Goal: Task Accomplishment & Management: Complete application form

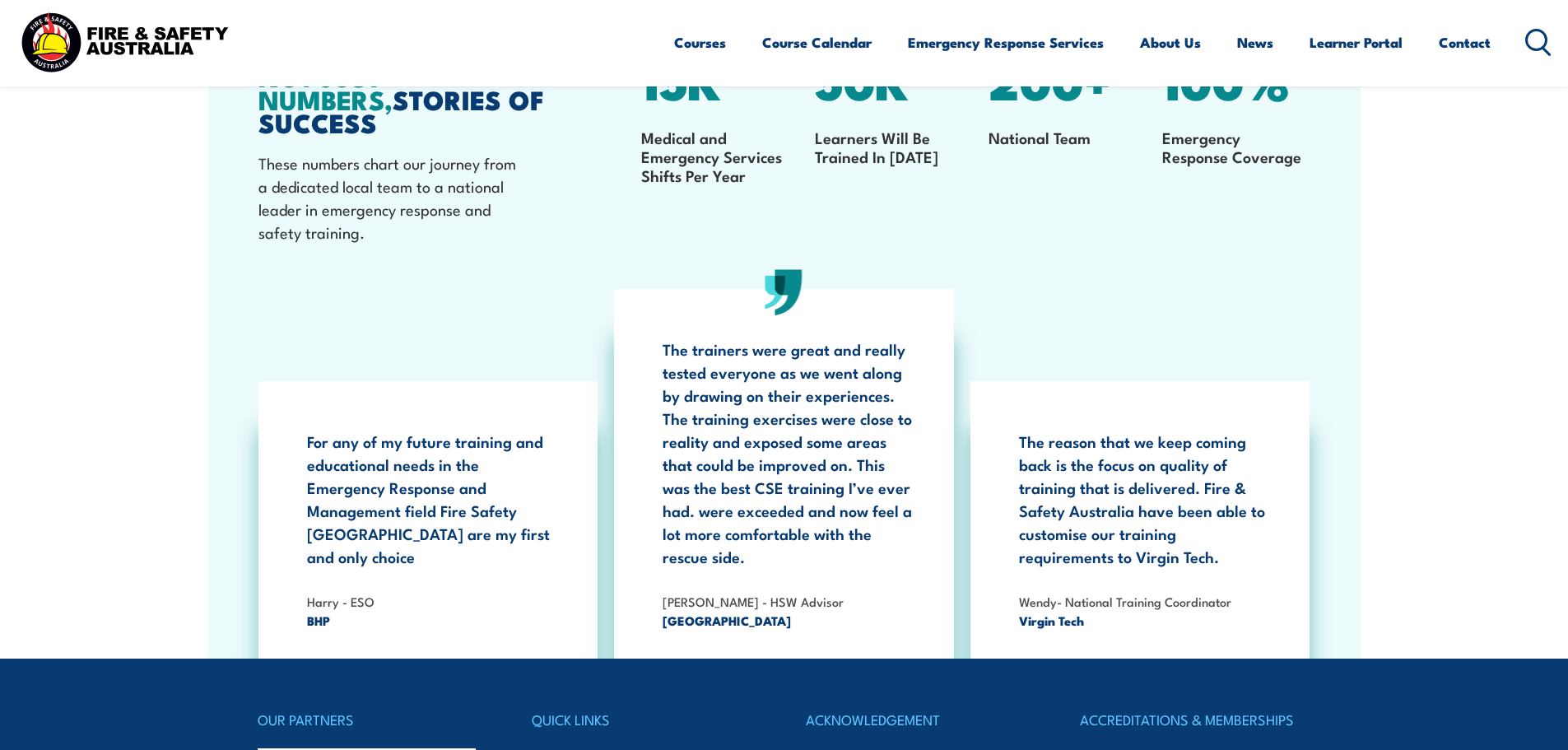
scroll to position [3043, 0]
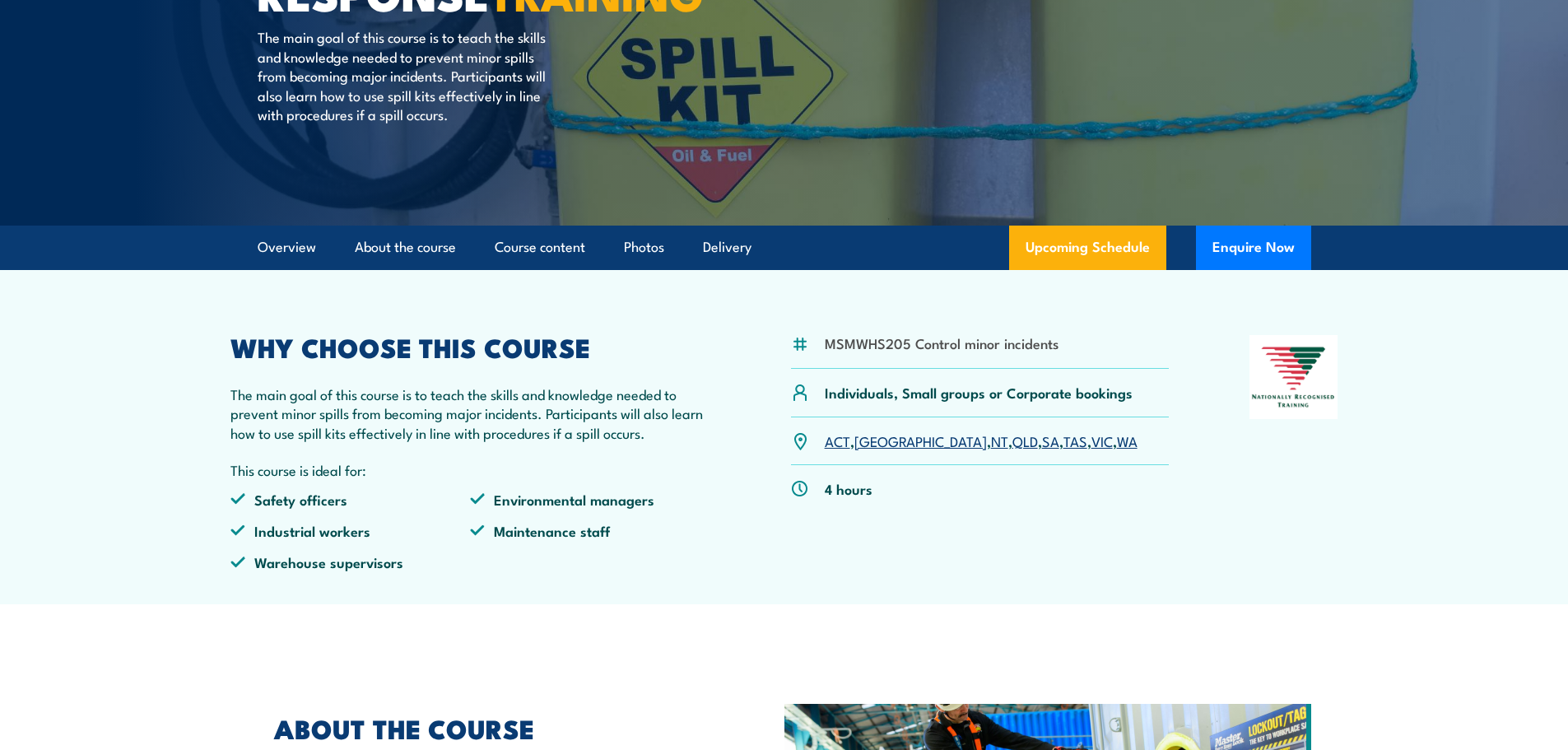
scroll to position [247, 0]
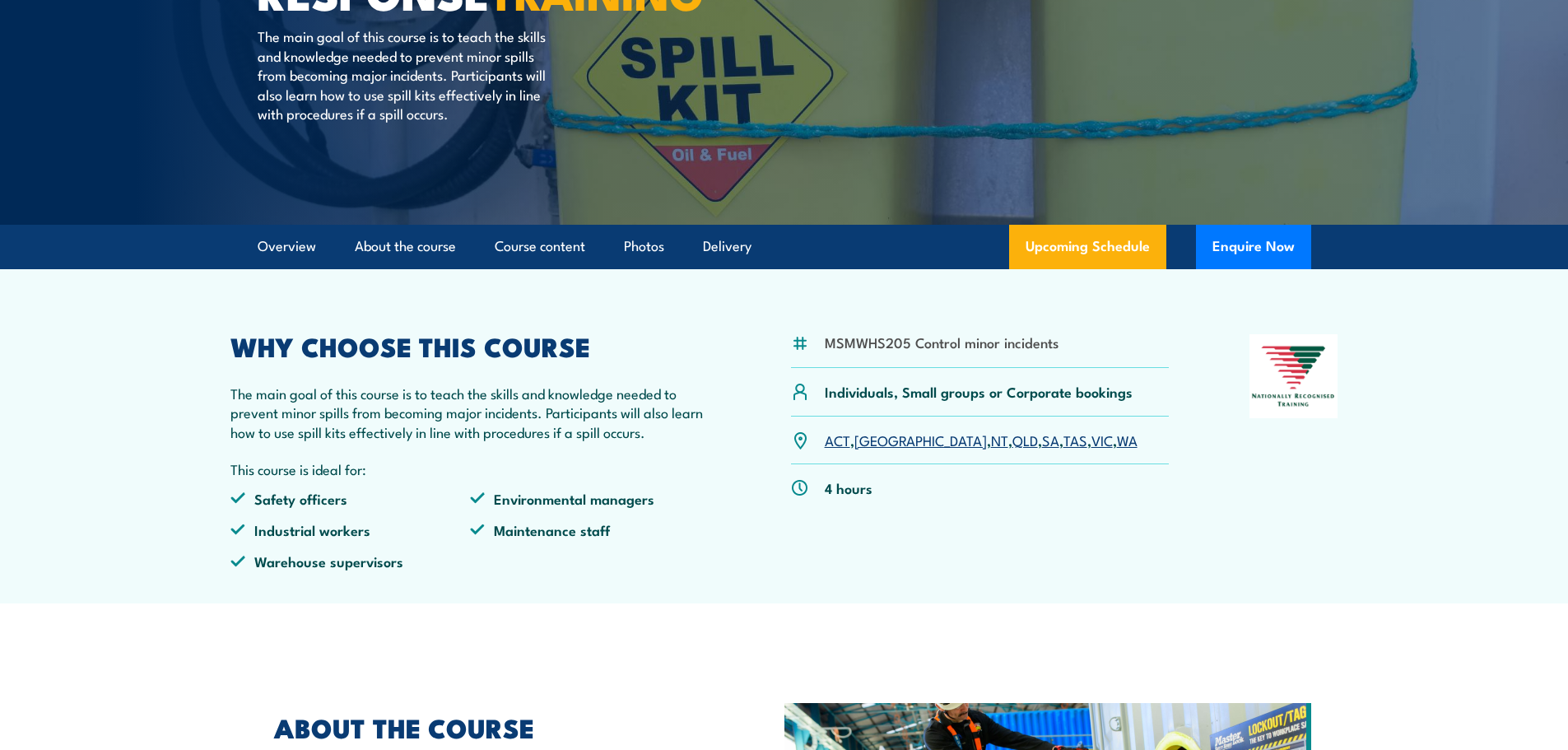
click at [836, 444] on link "ACT" at bounding box center [837, 439] width 26 height 19
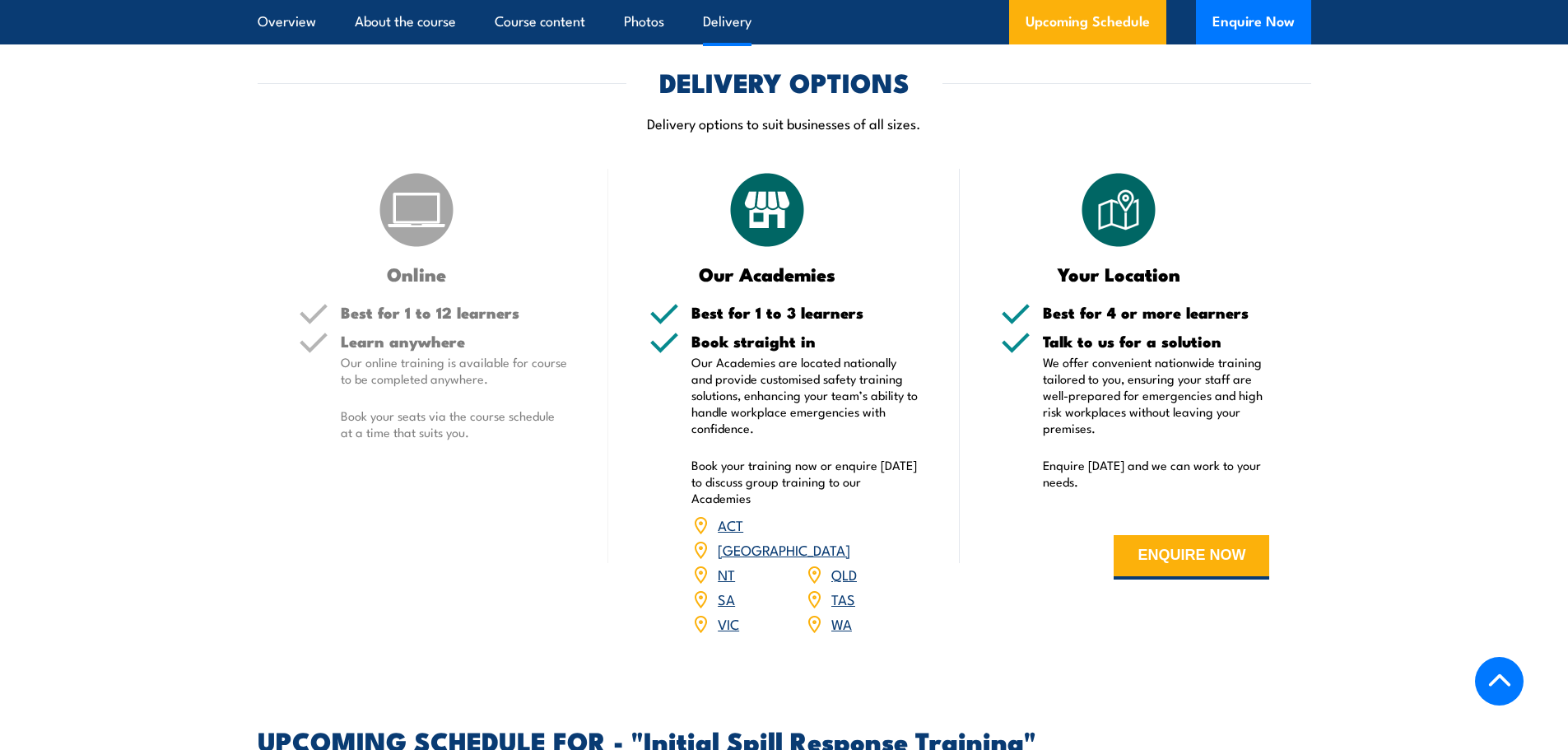
scroll to position [1698, 0]
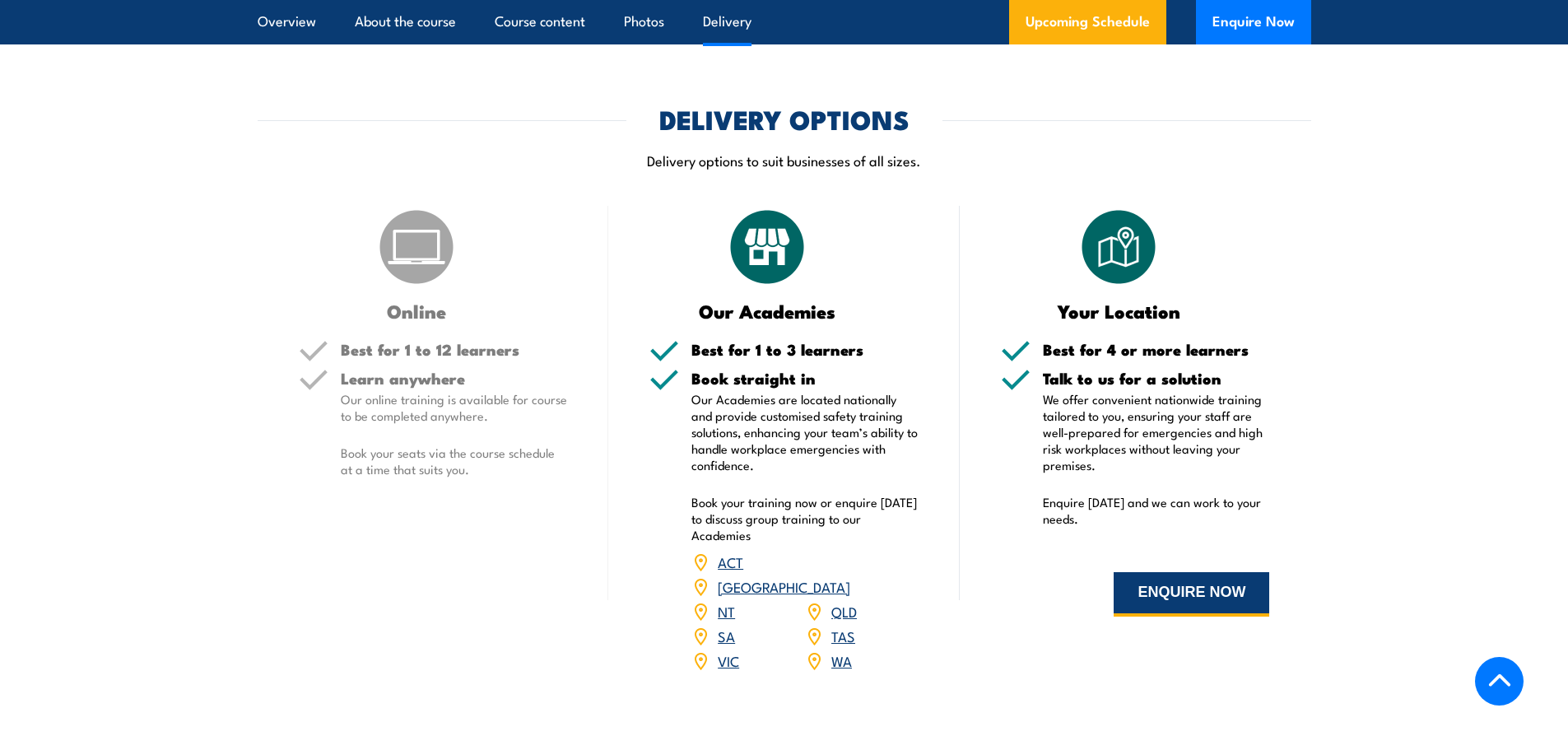
click at [1218, 599] on button "ENQUIRE NOW" at bounding box center [1191, 594] width 156 height 44
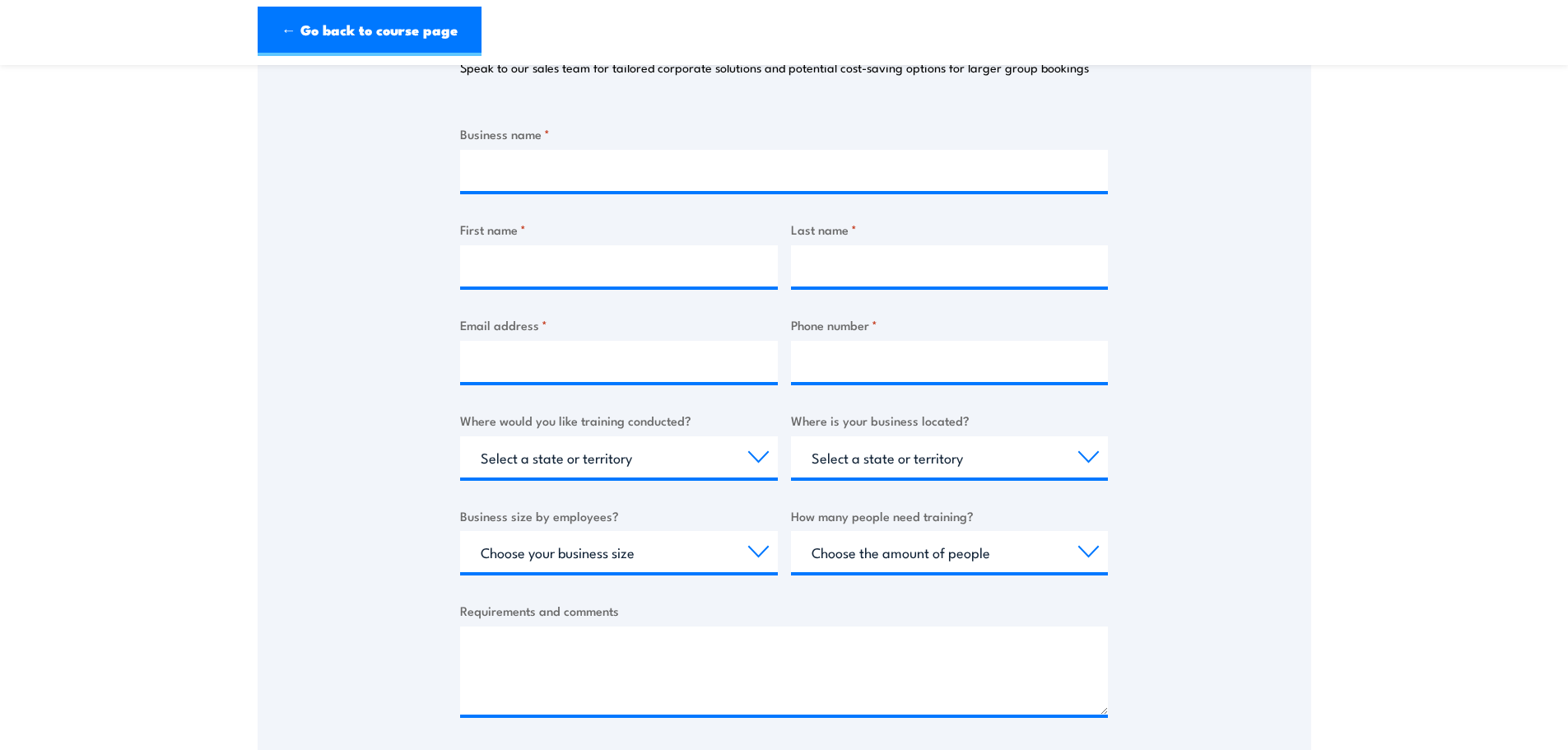
scroll to position [82, 0]
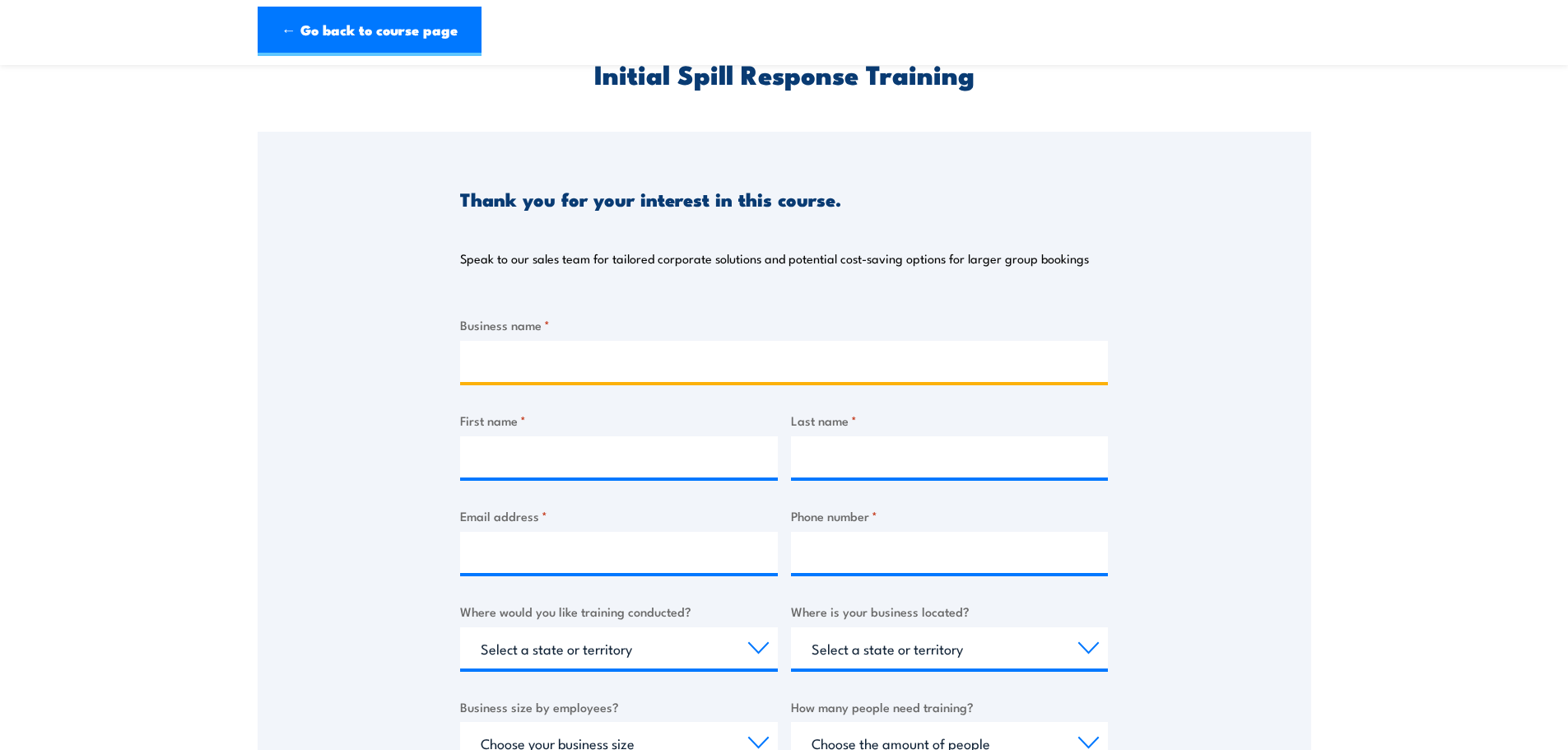
click at [525, 370] on input "Business name *" at bounding box center [784, 361] width 648 height 41
type input "ANU"
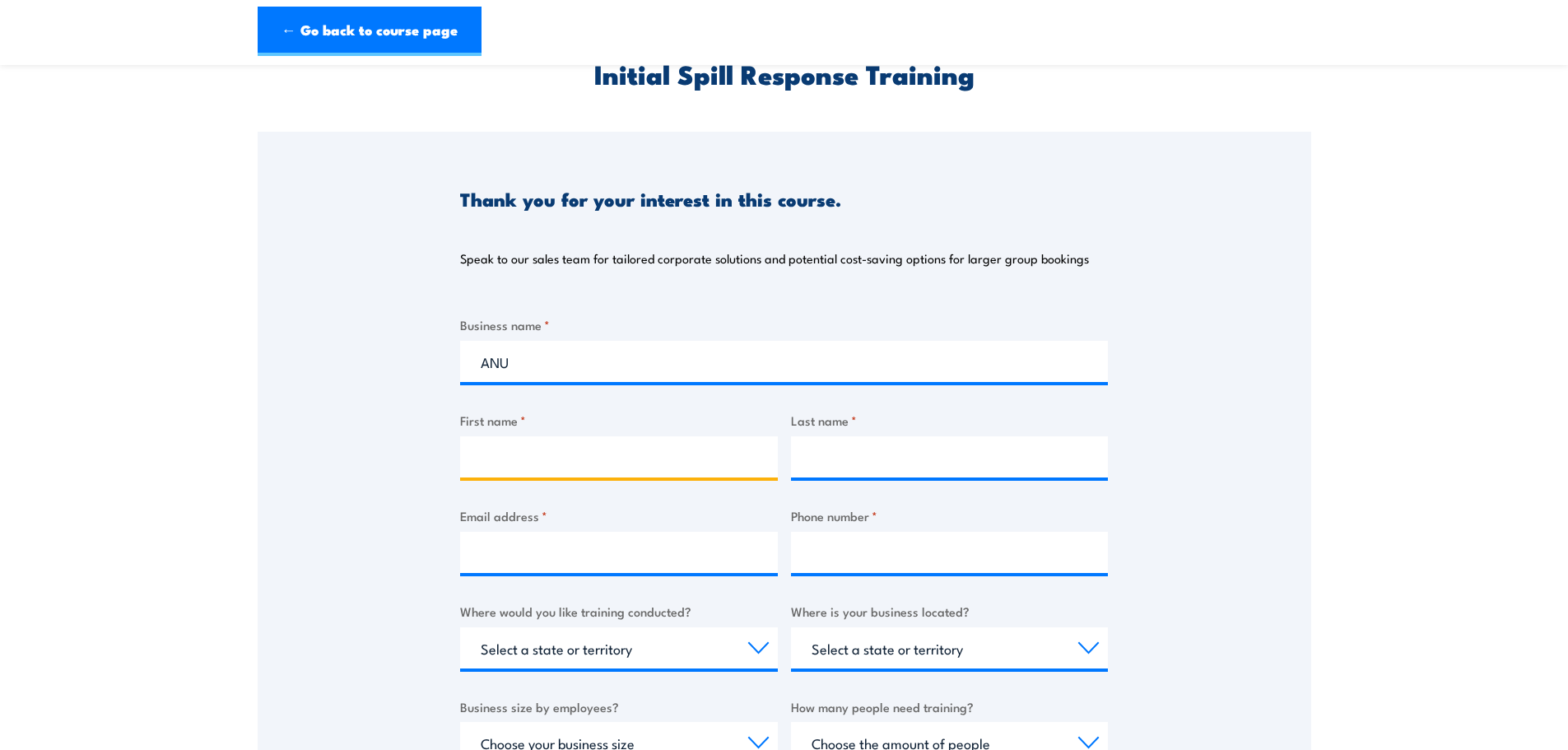
click at [601, 456] on input "First name *" at bounding box center [618, 456] width 317 height 41
type input "s"
click at [564, 464] on input "First name *" at bounding box center [618, 456] width 317 height 41
type input "s"
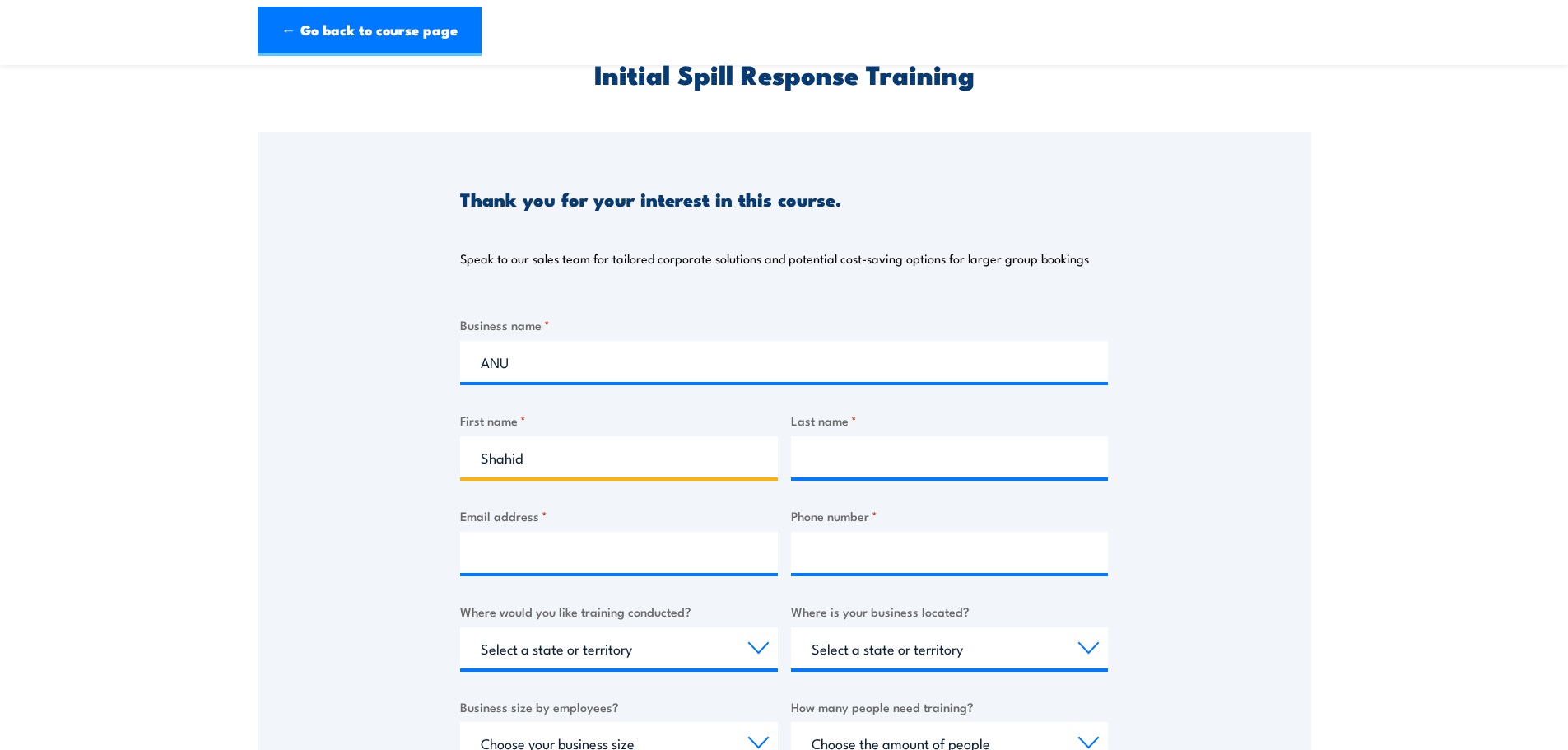
type input "Shahid"
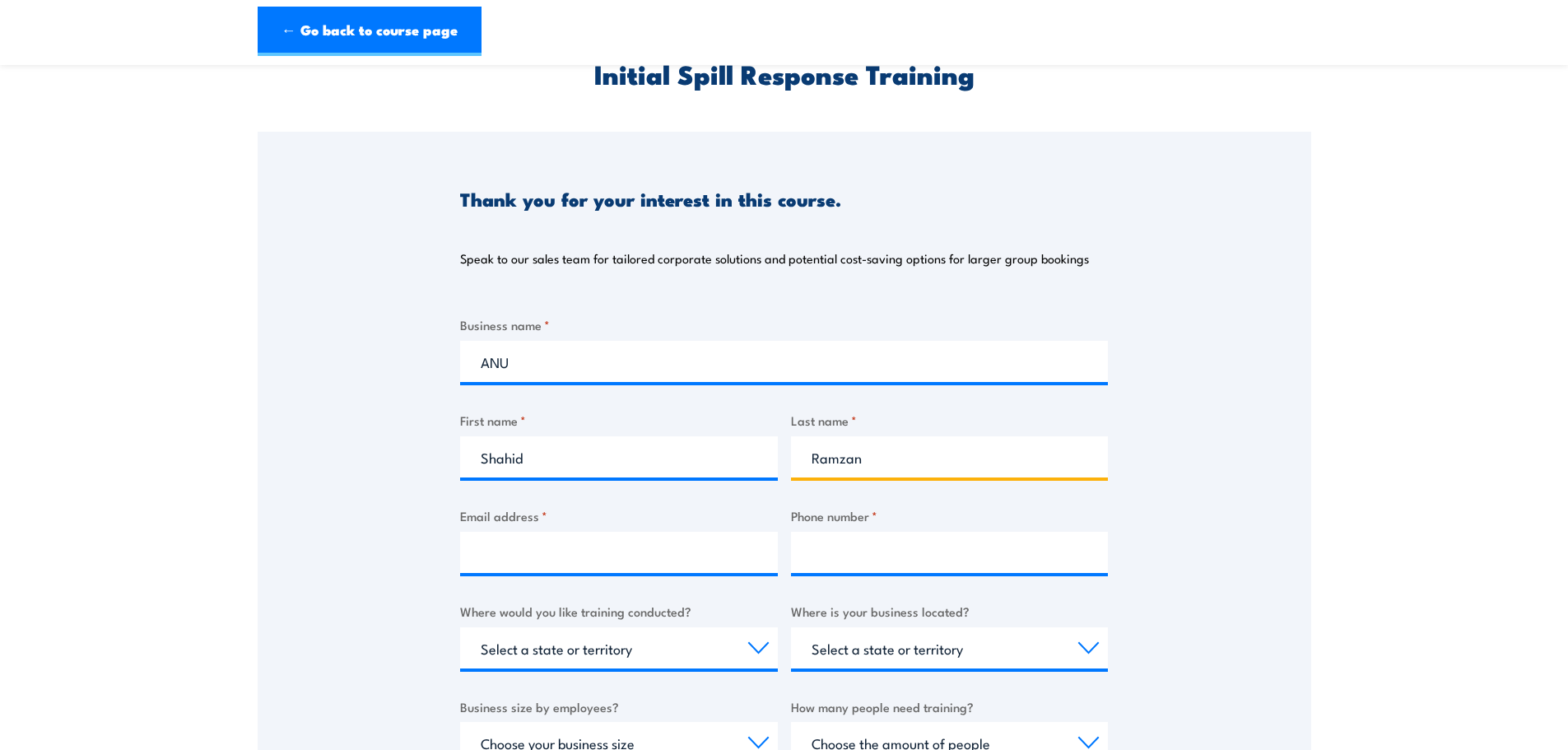
type input "Ramzan"
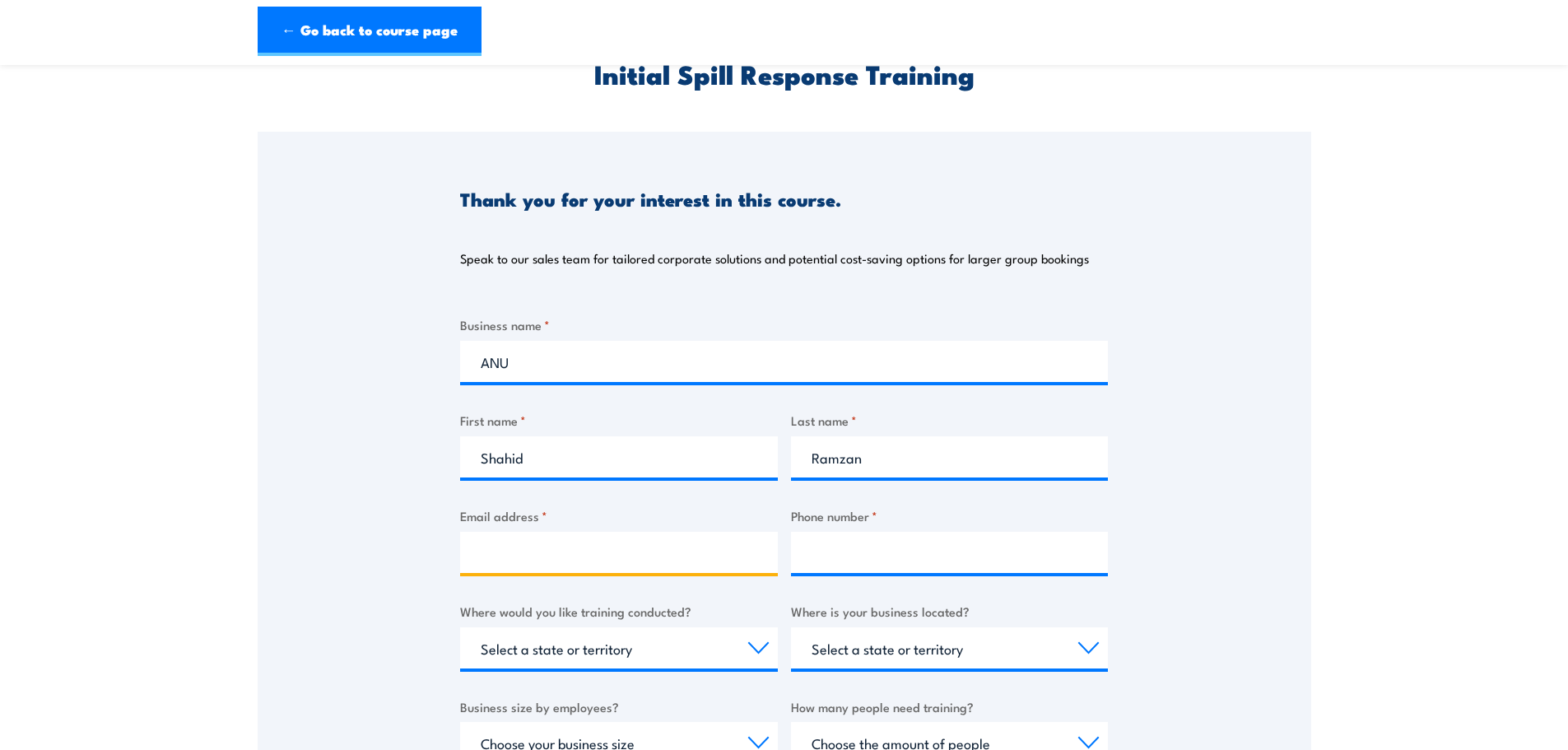
click at [555, 564] on input "Email address *" at bounding box center [618, 552] width 317 height 41
click at [554, 568] on input "shahid" at bounding box center [618, 552] width 317 height 41
type input "shahid.ramzan@anu.edu.au"
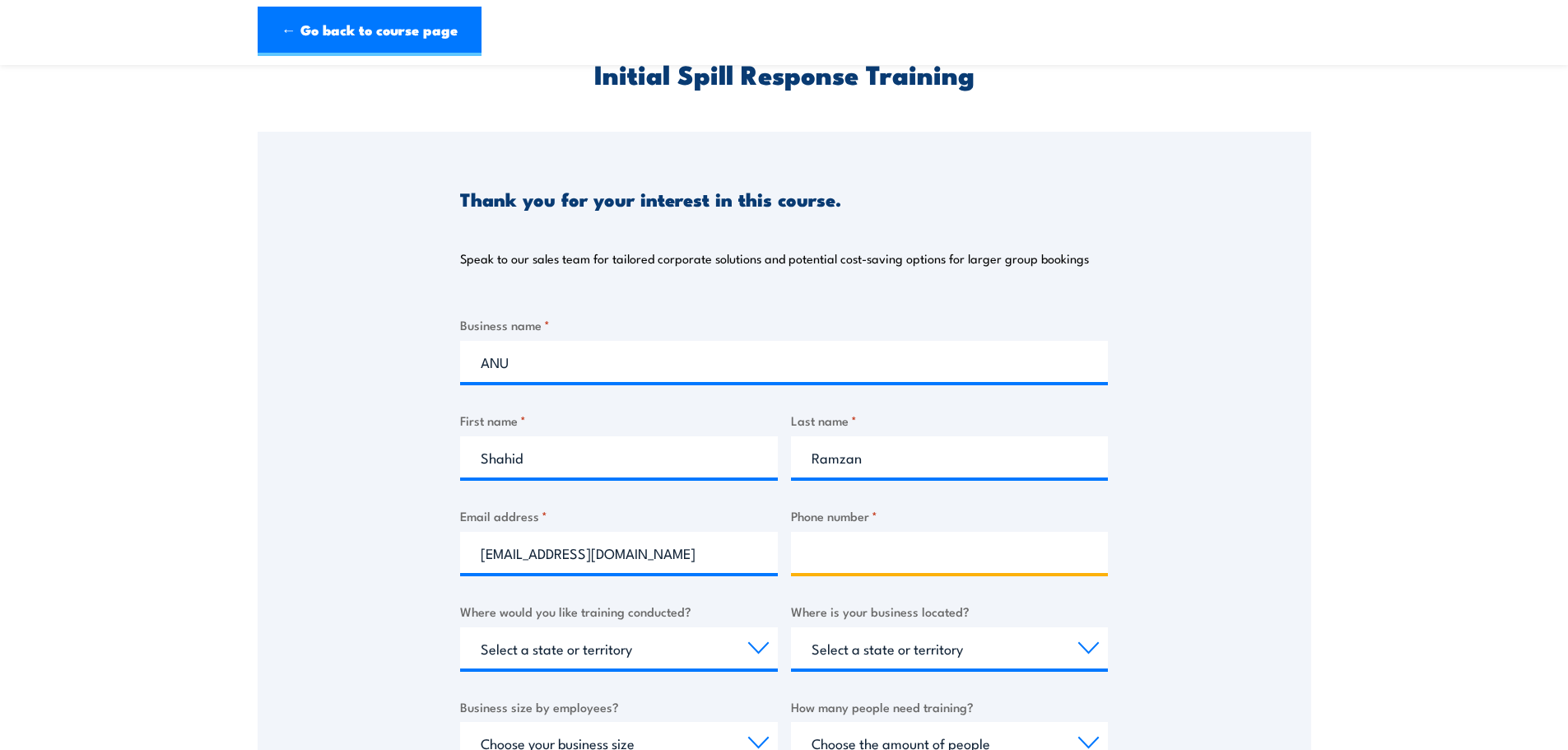
click at [864, 558] on input "Phone number *" at bounding box center [949, 552] width 317 height 41
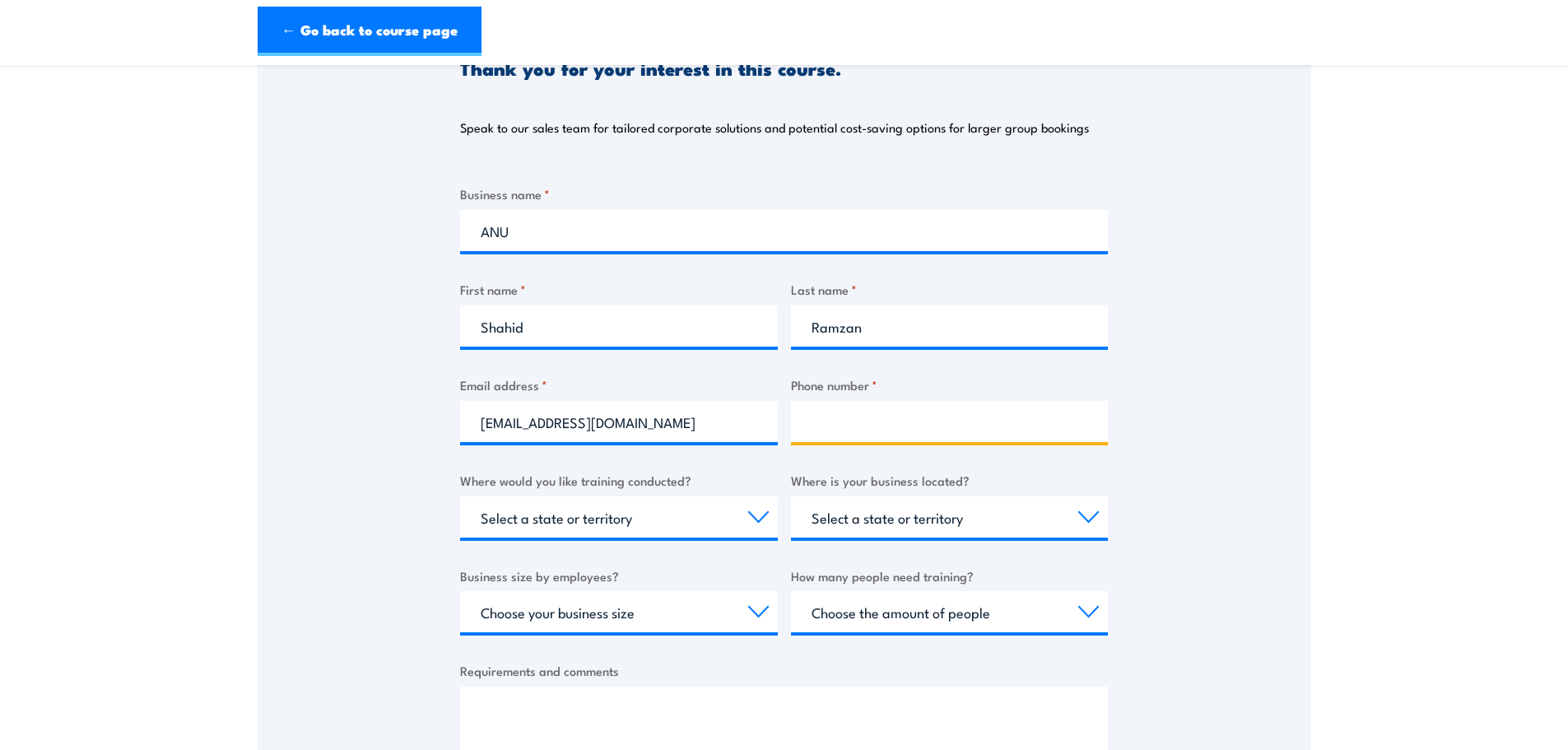
scroll to position [247, 0]
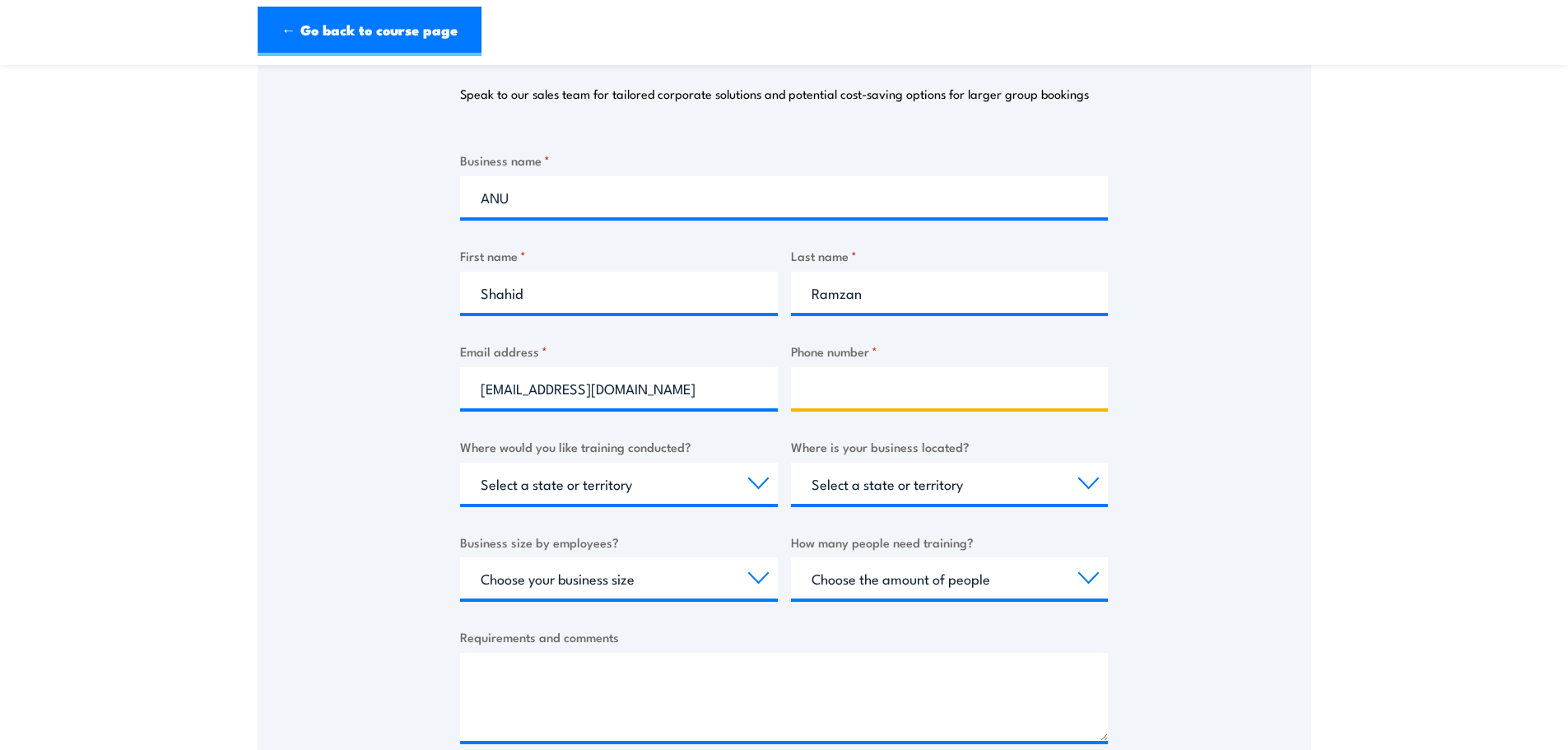
click at [829, 388] on input "Phone number *" at bounding box center [949, 387] width 317 height 41
type input "0435070432"
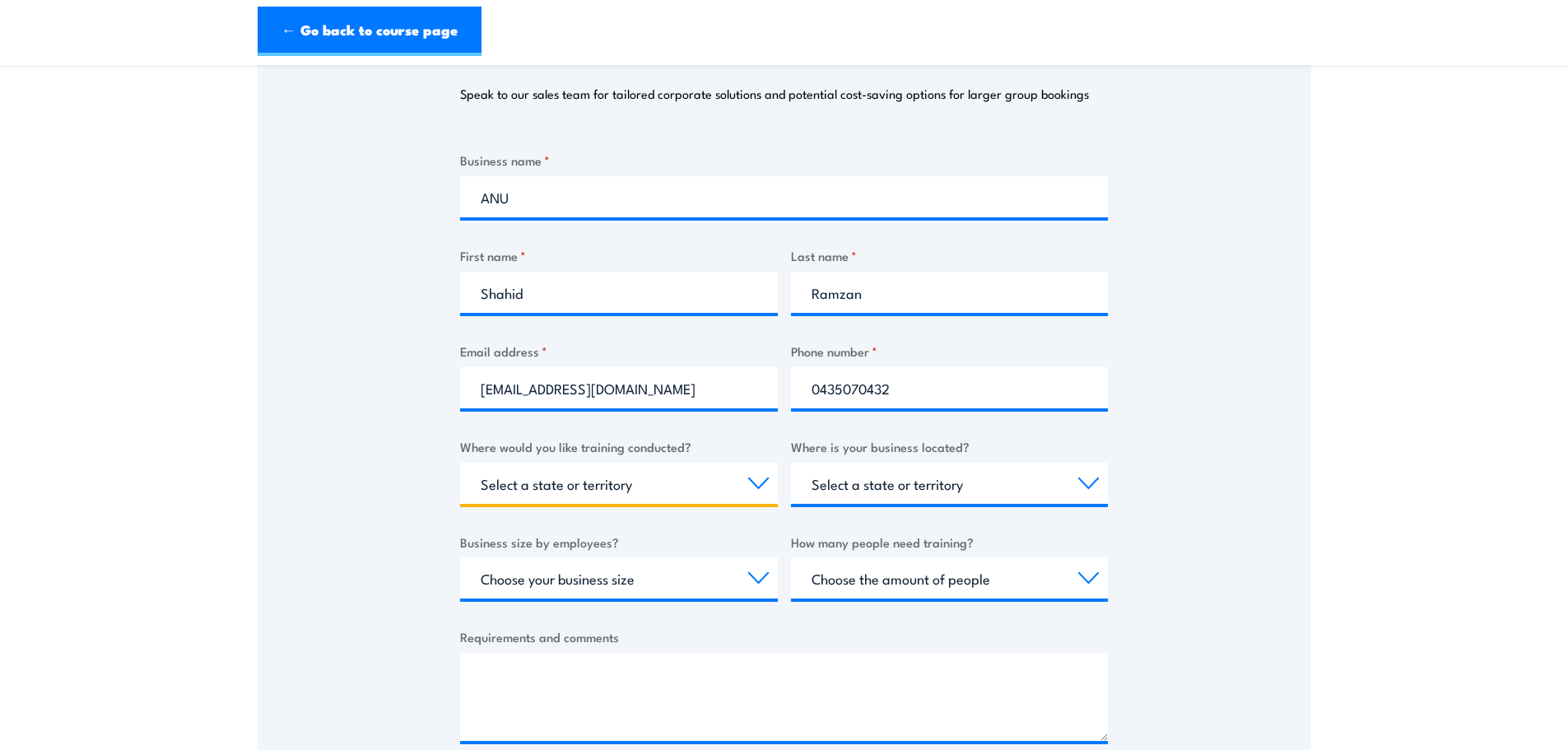
click at [736, 480] on select "Select a state or territory Nationally - multiple locations QLD NSW VIC SA ACT …" at bounding box center [618, 483] width 317 height 41
select select "ACT"
click at [460, 463] on select "Select a state or territory Nationally - multiple locations QLD NSW VIC SA ACT …" at bounding box center [618, 483] width 317 height 41
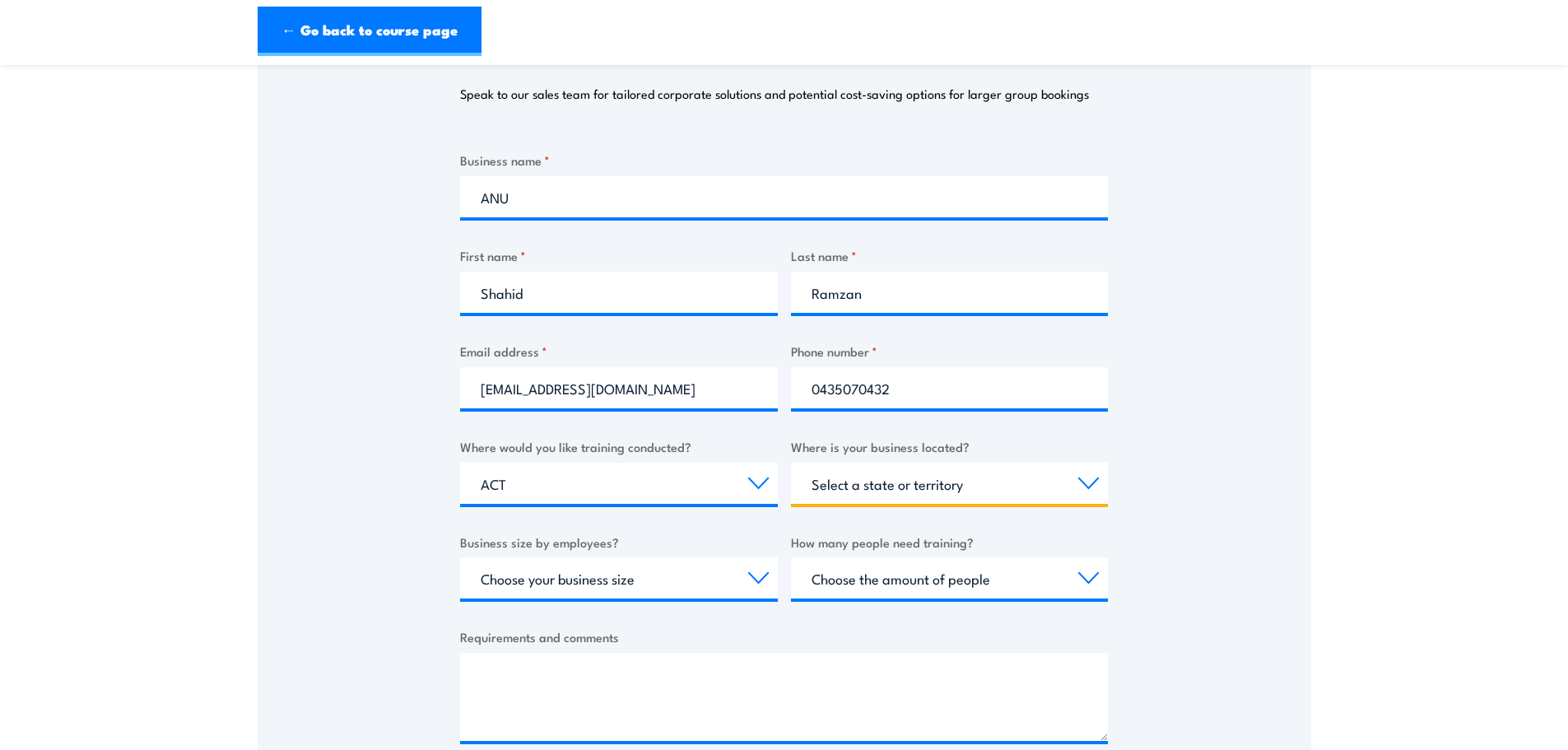
click at [993, 483] on select "Select a state or territory QLD NSW VIC SA ACT WA TAS NT" at bounding box center [949, 483] width 317 height 41
select select "ACT"
click at [790, 463] on select "Select a state or territory QLD NSW VIC SA ACT WA TAS NT" at bounding box center [949, 483] width 317 height 41
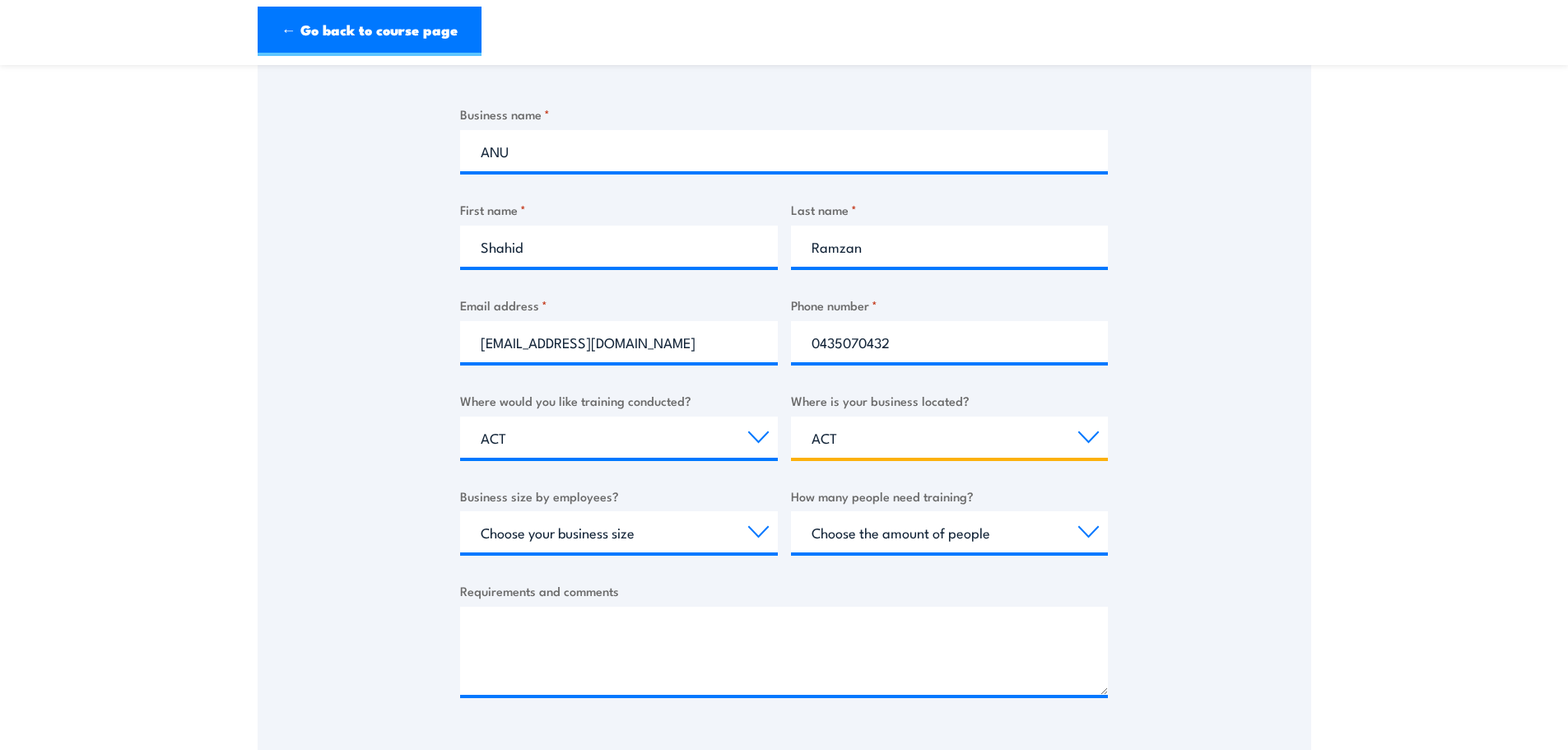
scroll to position [329, 0]
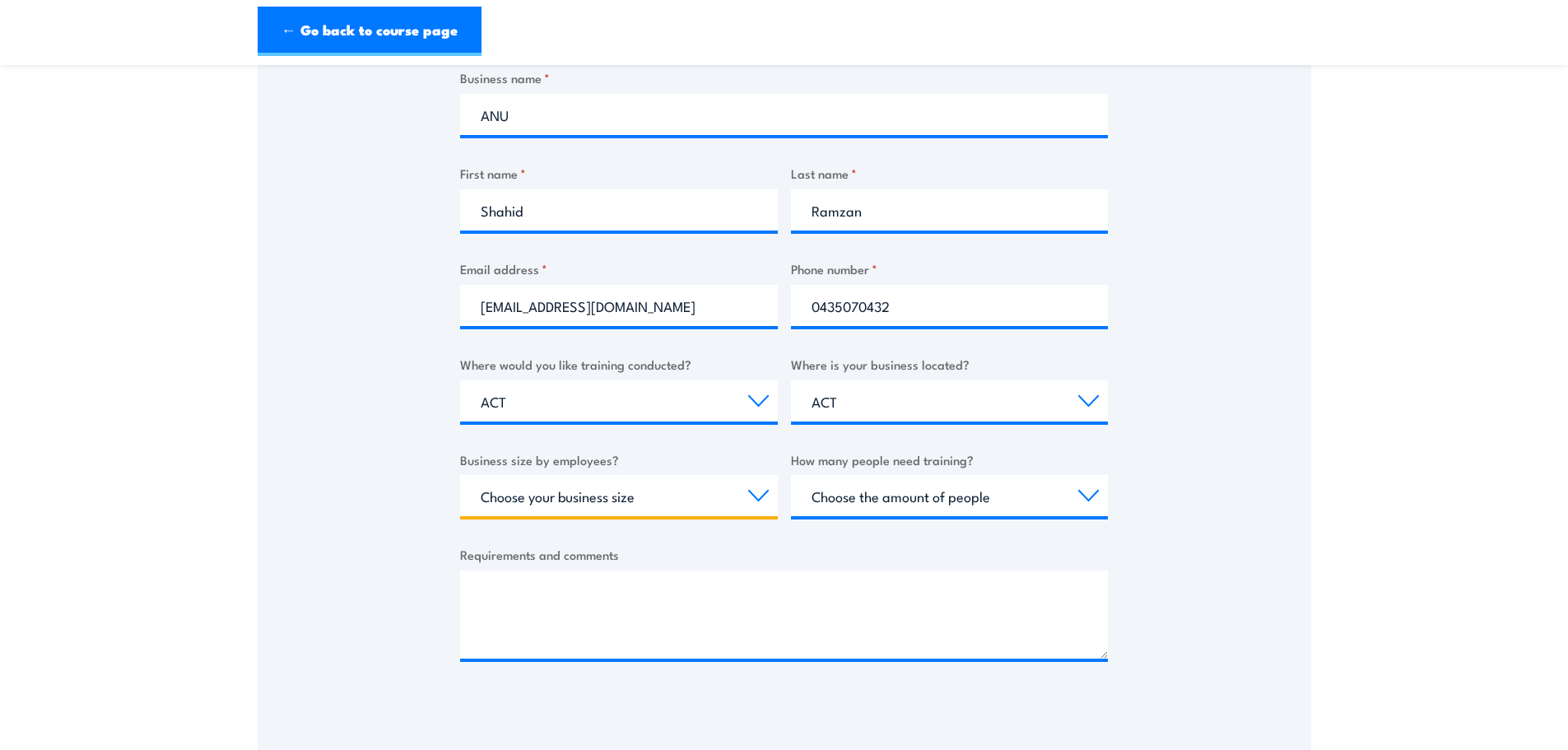
click at [759, 494] on select "Choose your business size 1 to 19 20 to 199 200+" at bounding box center [618, 495] width 317 height 41
select select "200+"
click at [460, 475] on select "Choose your business size 1 to 19 20 to 199 200+" at bounding box center [618, 495] width 317 height 41
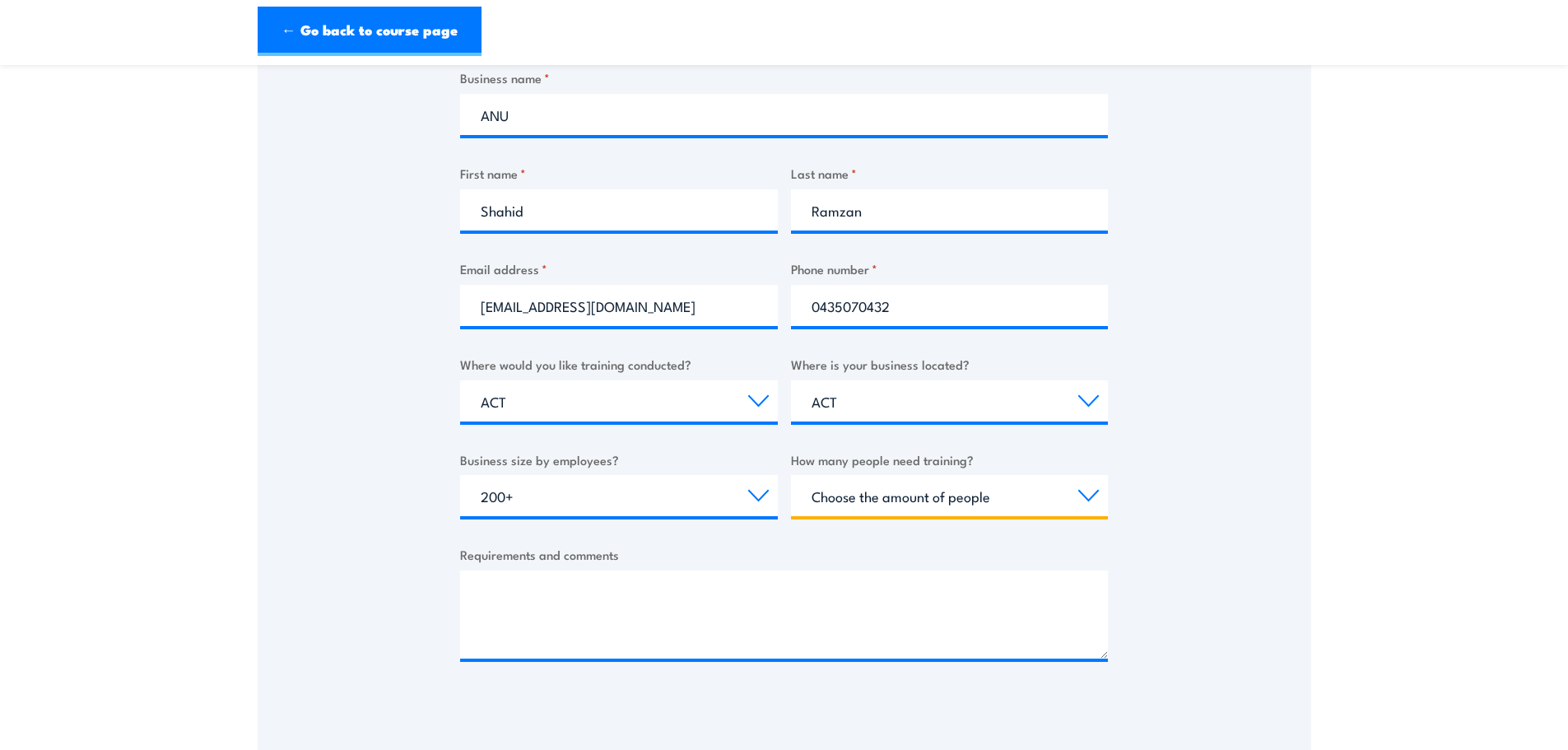
click at [1086, 496] on select "Choose the amount of people 1 to 4 5 to 19 20+" at bounding box center [949, 495] width 317 height 41
select select "20+"
click at [790, 475] on select "Choose the amount of people 1 to 4 5 to 19 20+" at bounding box center [949, 495] width 317 height 41
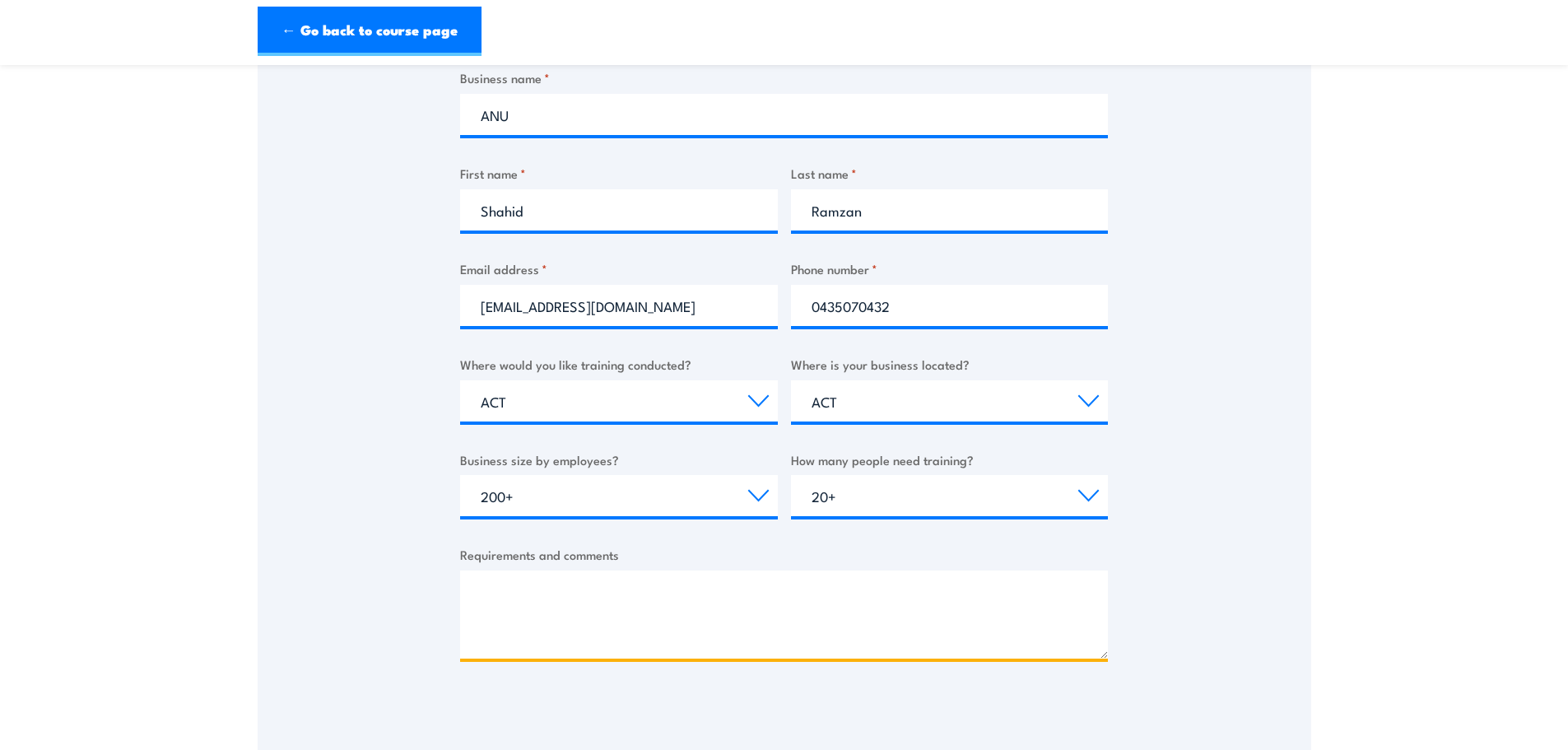
click at [564, 618] on textarea "Requirements and comments" at bounding box center [784, 615] width 648 height 88
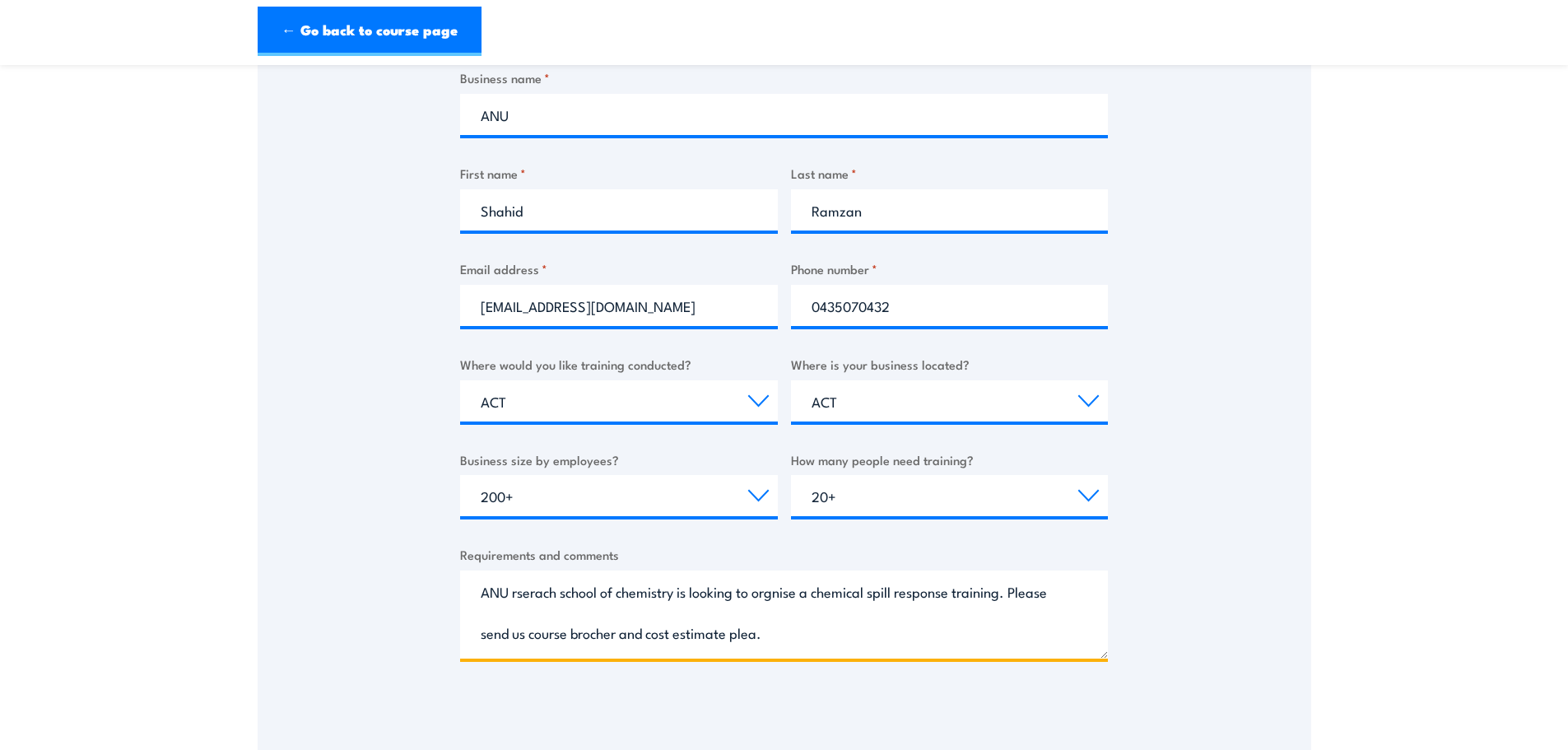
drag, startPoint x: 783, startPoint y: 629, endPoint x: 474, endPoint y: 565, distance: 315.6
click at [474, 565] on div "Requirements and comments ANU rserach school of chemistry is looking to orgnise…" at bounding box center [784, 601] width 648 height 113
paste textarea "Research School of Chemistry is looking to organize a chemical spill response t…"
click at [820, 594] on textarea "ANU Research School of Chemistry is looking to organize a chemical spill respon…" at bounding box center [784, 615] width 648 height 88
click at [864, 636] on textarea "ANU Research School of Chemistry is looking to organise a chemical spill respon…" at bounding box center [784, 615] width 648 height 88
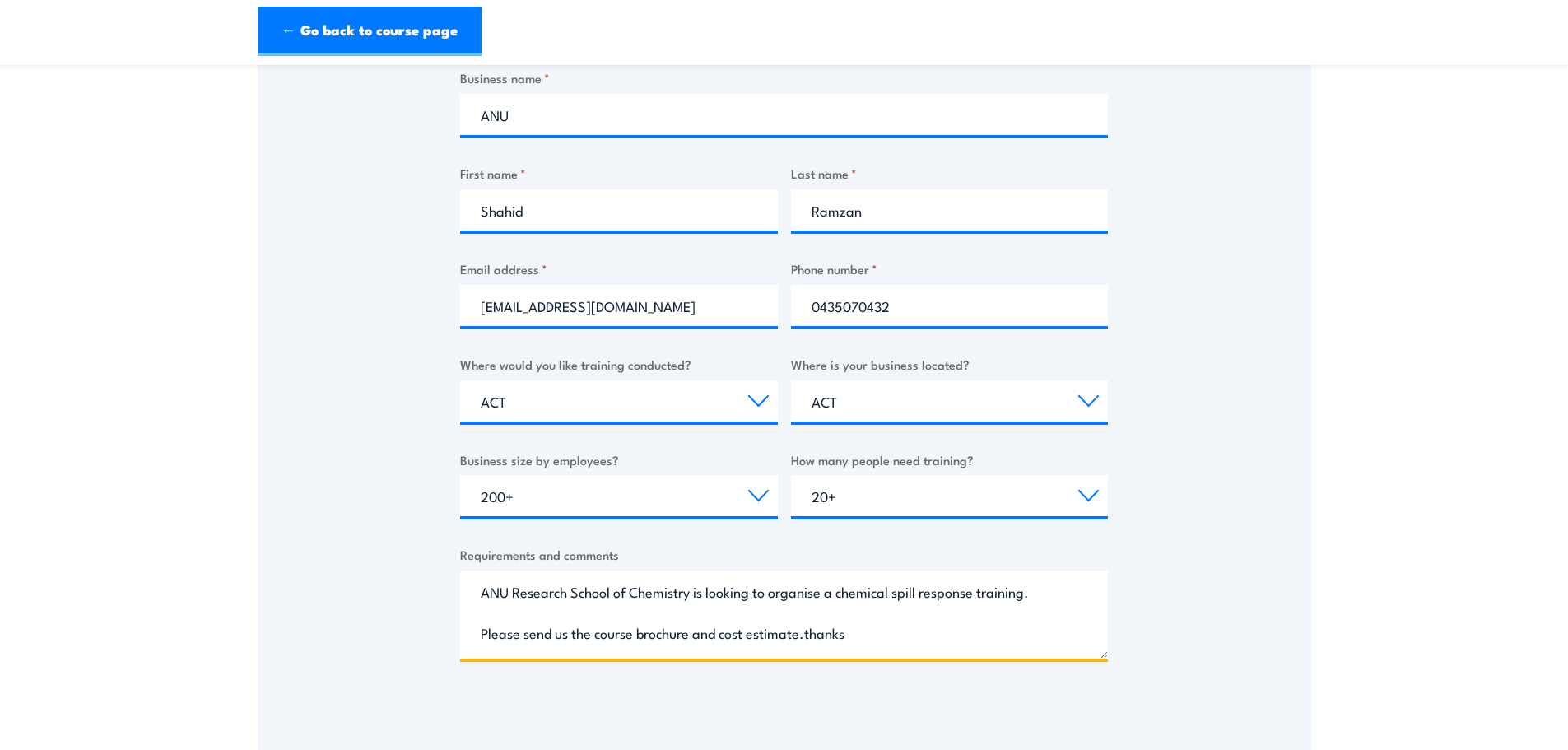
click at [899, 637] on textarea "ANU Research School of Chemistry is looking to organise a chemical spill respon…" at bounding box center [784, 615] width 648 height 88
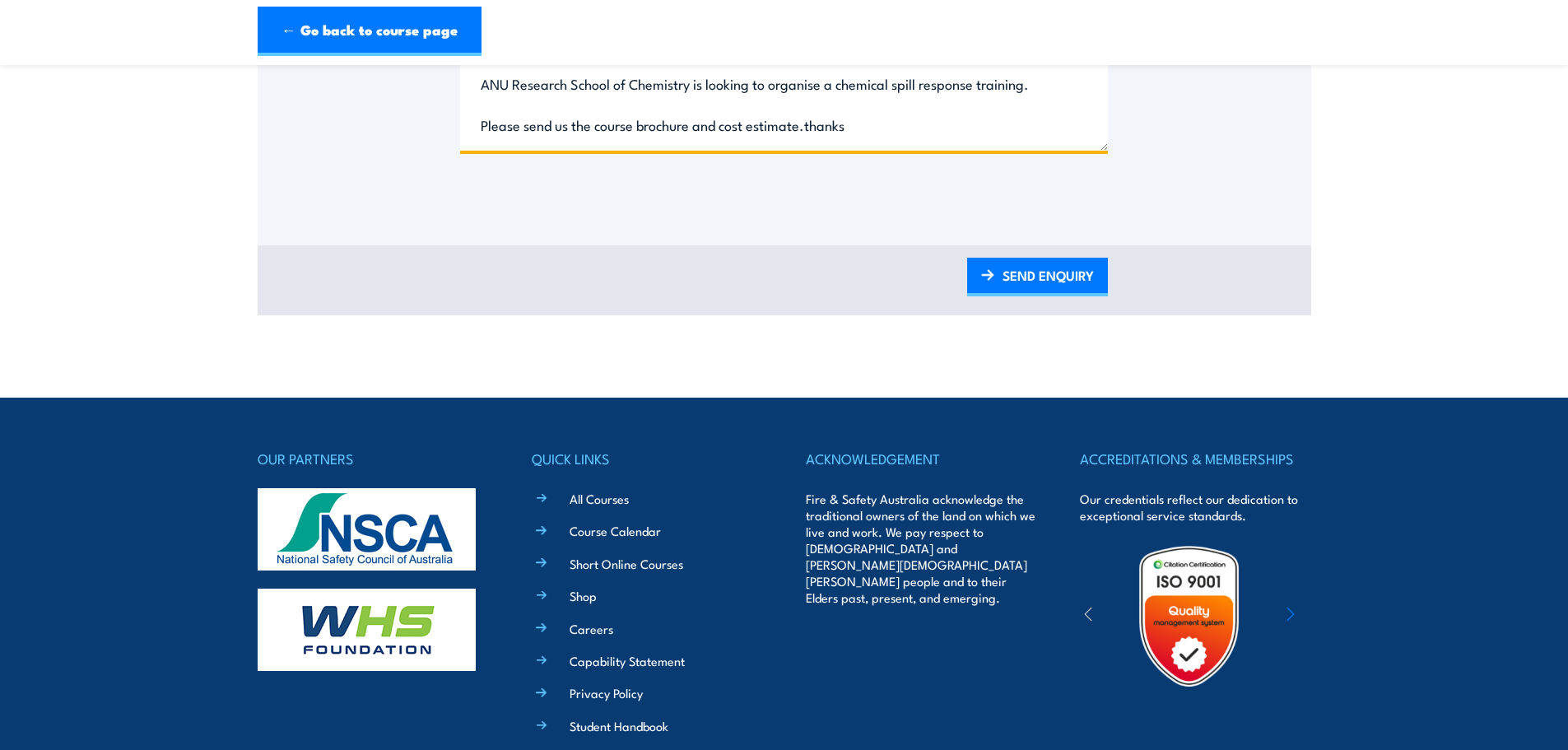
scroll to position [919, 0]
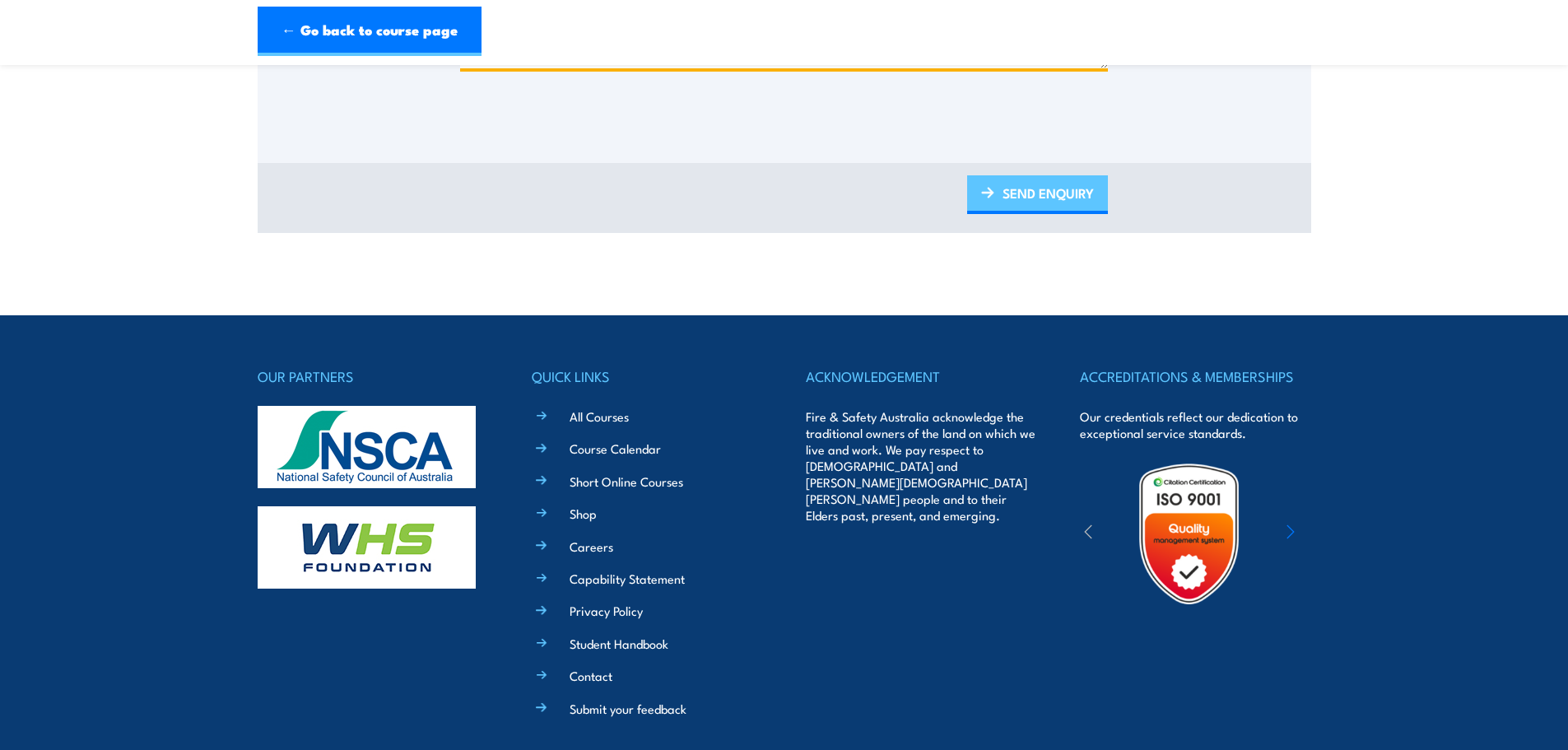
type textarea "ANU Research School of Chemistry is looking to organise a chemical spill respon…"
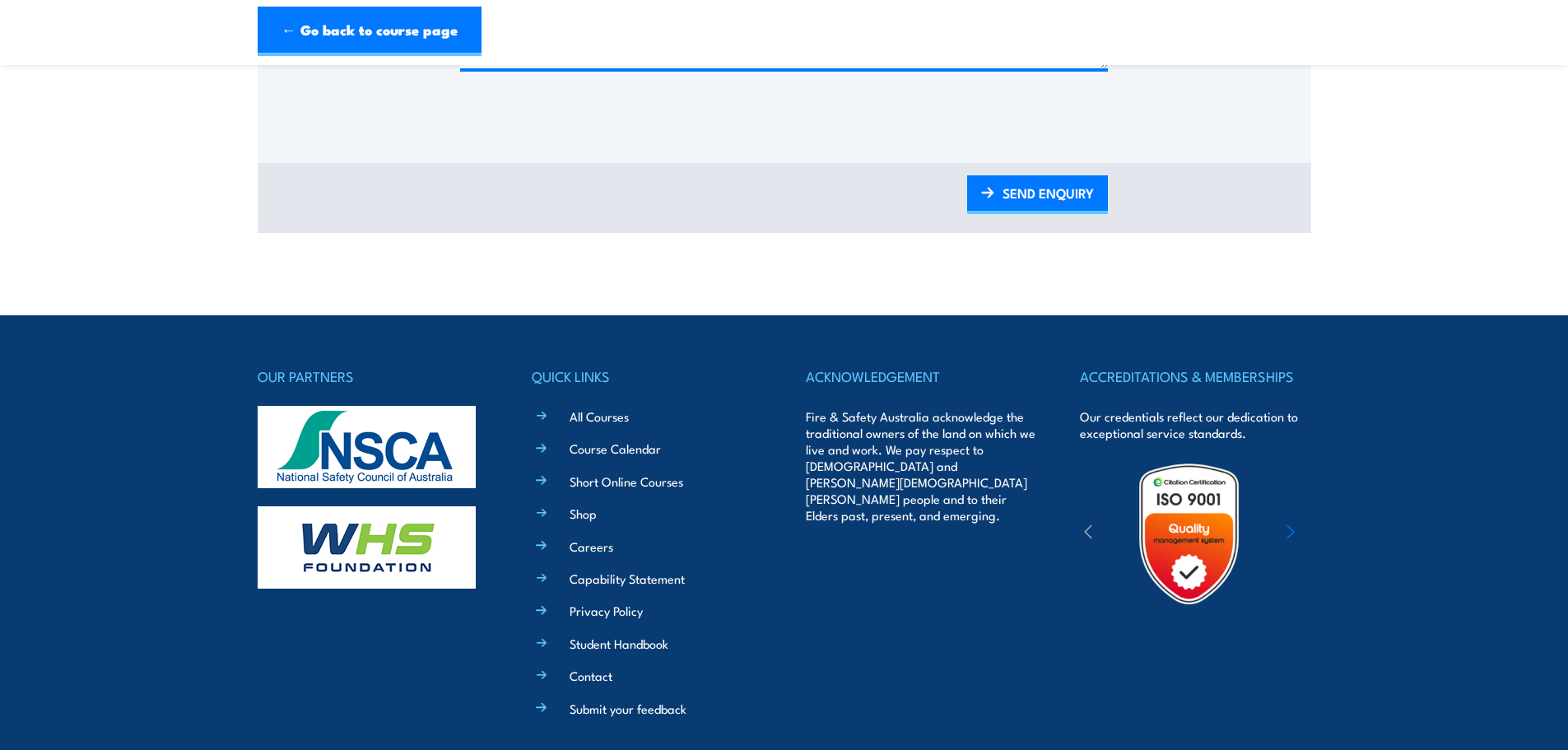
drag, startPoint x: 1043, startPoint y: 207, endPoint x: 1101, endPoint y: 222, distance: 59.9
click at [1043, 207] on link "SEND ENQUIRY" at bounding box center [1037, 194] width 141 height 39
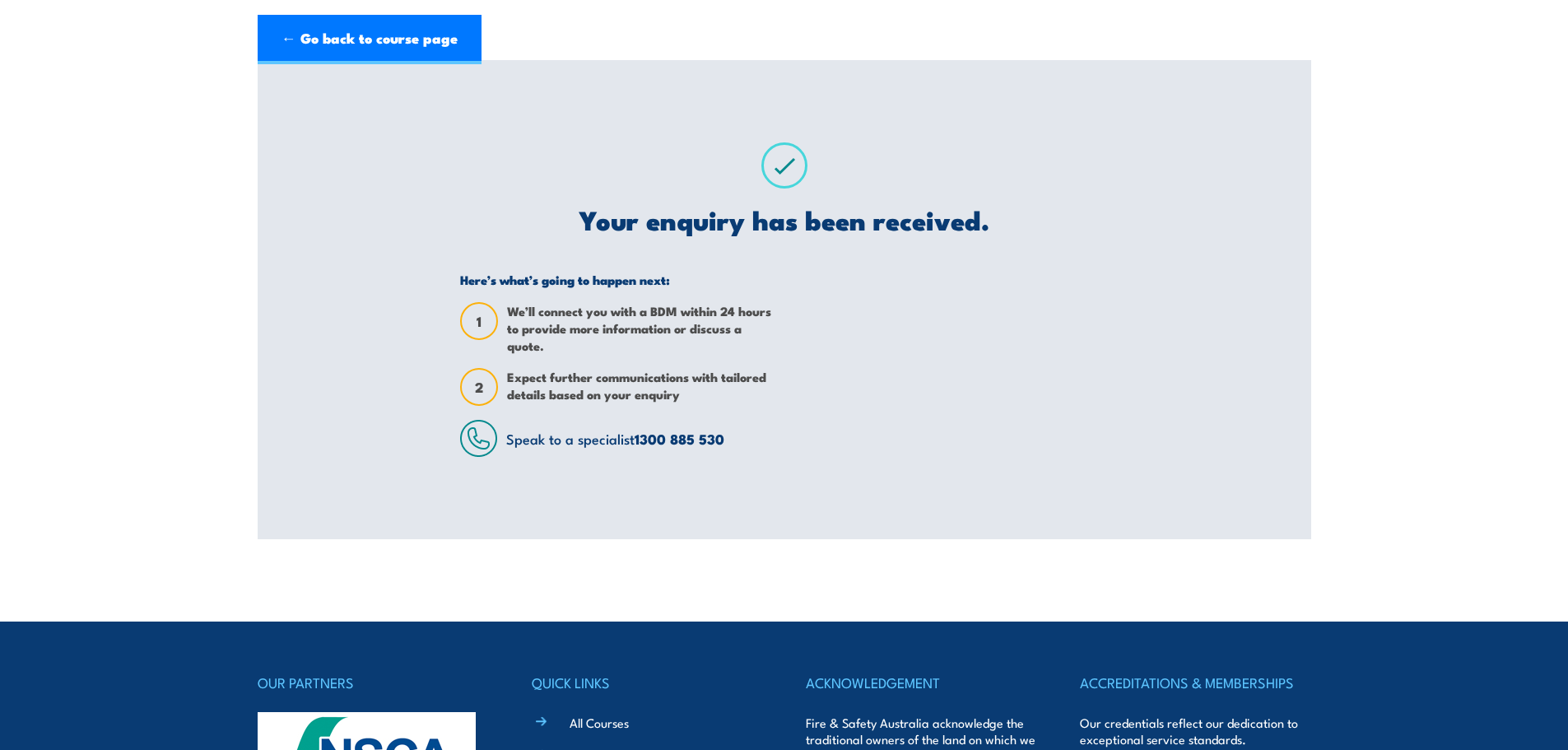
scroll to position [0, 0]
